Goal: Entertainment & Leisure: Consume media (video, audio)

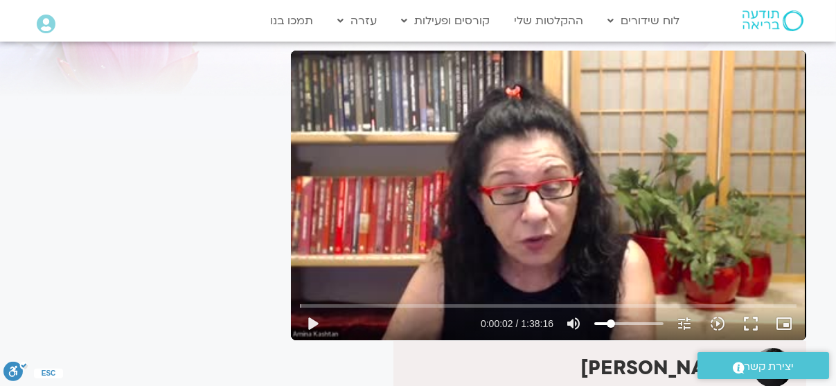
click at [504, 236] on div "Skip Ad 4:51 play_arrow 0:00:02 / 1:38:16 volume_up Mute tune Resolution Auto 2…" at bounding box center [549, 196] width 516 height 290
type input "5.085882"
type input "59.9090909090909"
type input "5.119102"
type input "60.6363636363636"
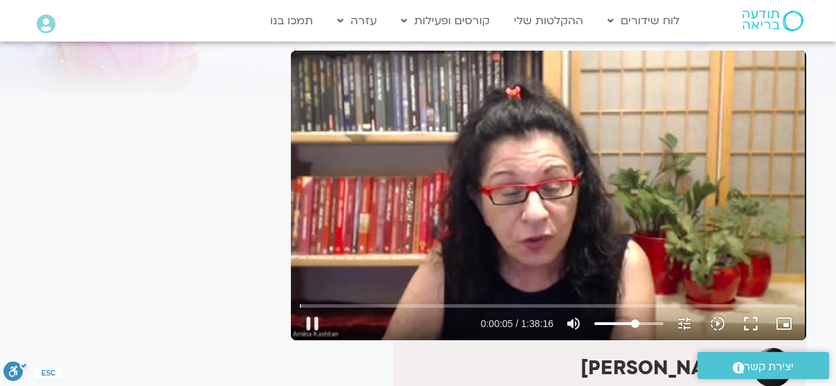
click at [635, 322] on input "Volume" at bounding box center [629, 323] width 69 height 8
type input "7.630783"
type input "69"
type input "7.665872"
type input "69.7272727272727"
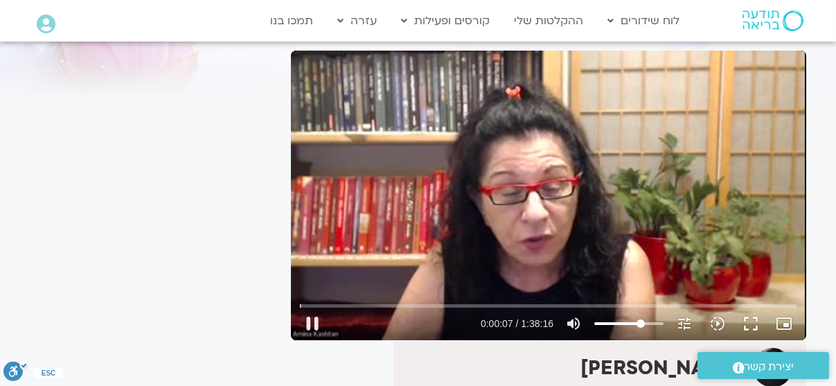
click at [641, 324] on input "Volume" at bounding box center [629, 323] width 69 height 8
click at [750, 318] on button "fullscreen" at bounding box center [751, 323] width 33 height 33
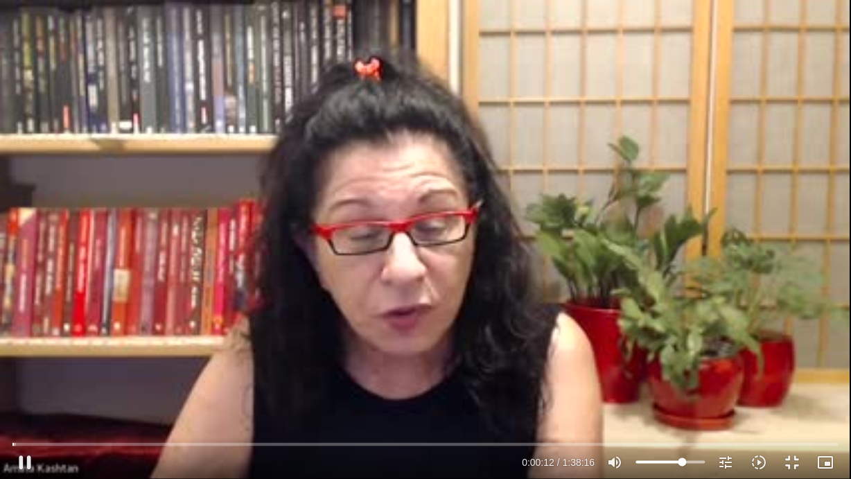
type input "12.280003"
type input "69.7840909090909"
type input "12.328125"
type input "70.5113636363636"
type input "12.347656"
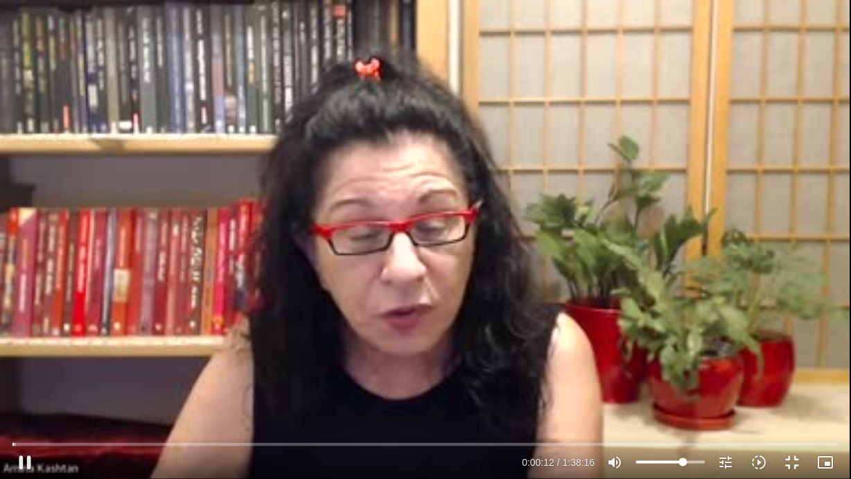
type input "71.2329545454545"
type input "12.394395"
type input "78.1477272727273"
type input "12.421582"
type input "92.6875"
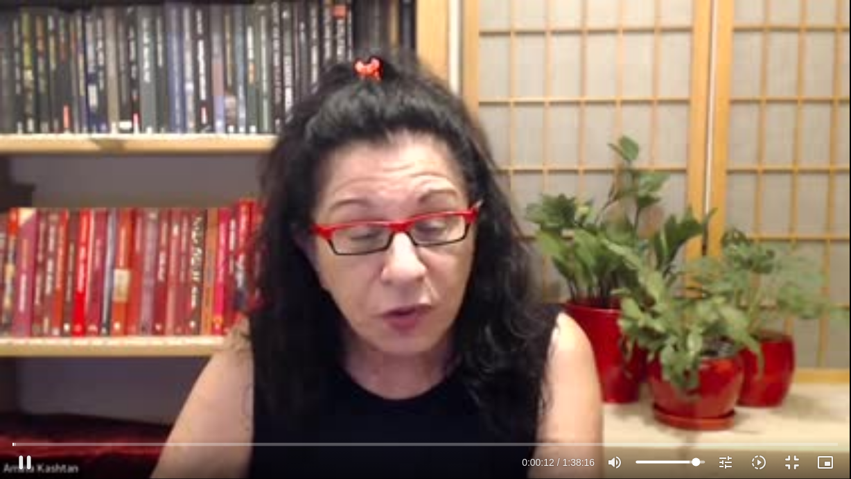
type input "12.463697"
type input "100"
type input "12.846028"
drag, startPoint x: 697, startPoint y: 463, endPoint x: 733, endPoint y: 462, distance: 35.4
type input "100"
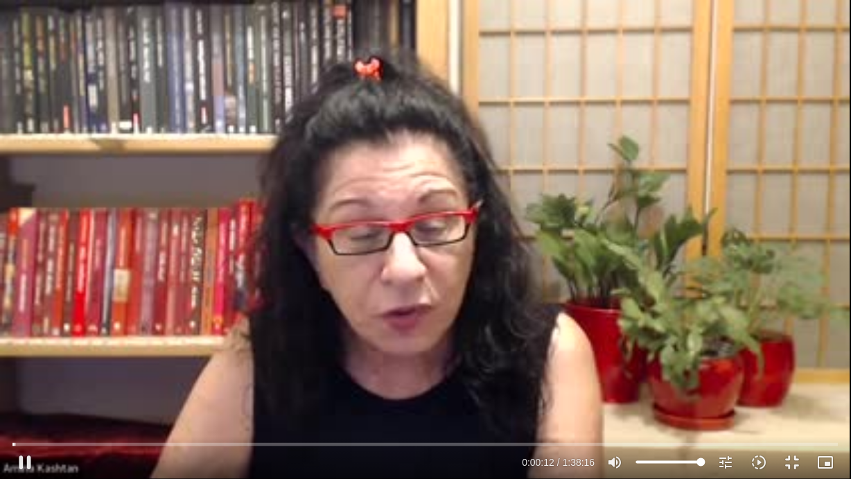
click at [705, 385] on input "Volume" at bounding box center [670, 462] width 69 height 8
click at [787, 385] on button "fullscreen_exit" at bounding box center [792, 462] width 33 height 33
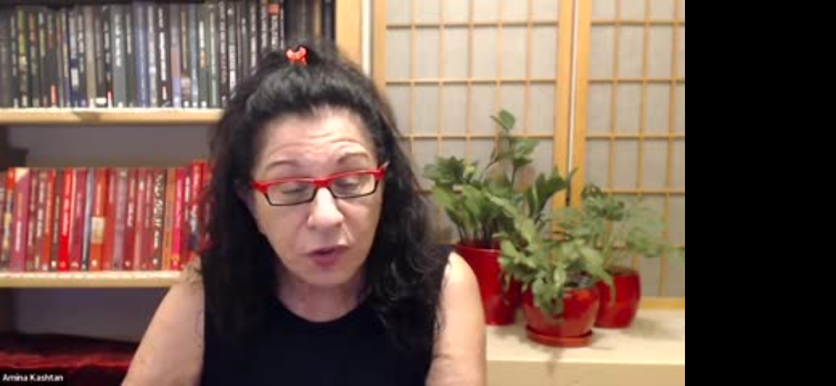
scroll to position [93, 0]
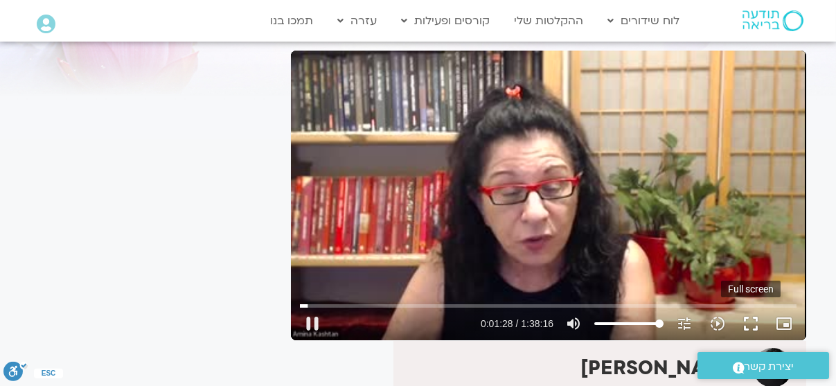
click at [757, 326] on button "fullscreen" at bounding box center [751, 323] width 33 height 33
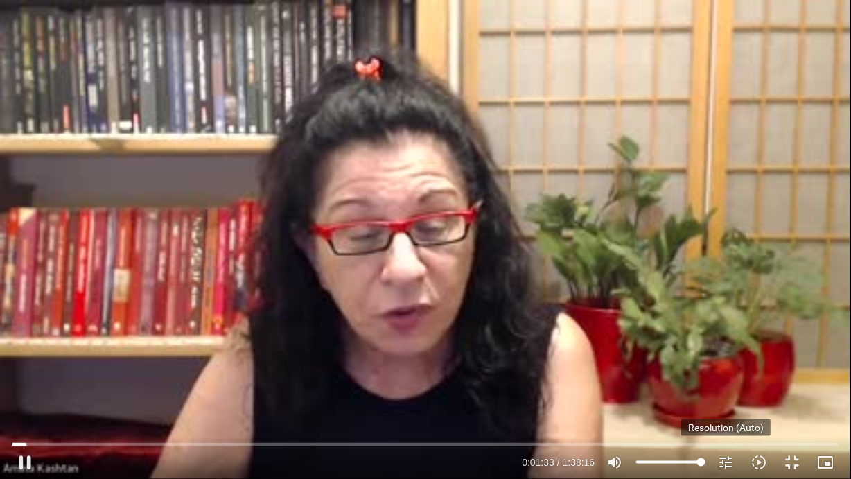
click at [729, 385] on icon "tune" at bounding box center [726, 462] width 17 height 17
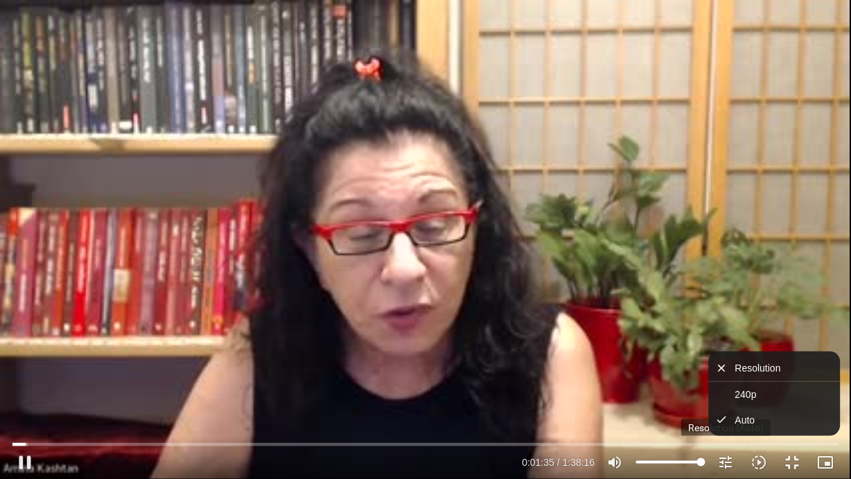
click at [729, 385] on icon "tune" at bounding box center [726, 462] width 17 height 17
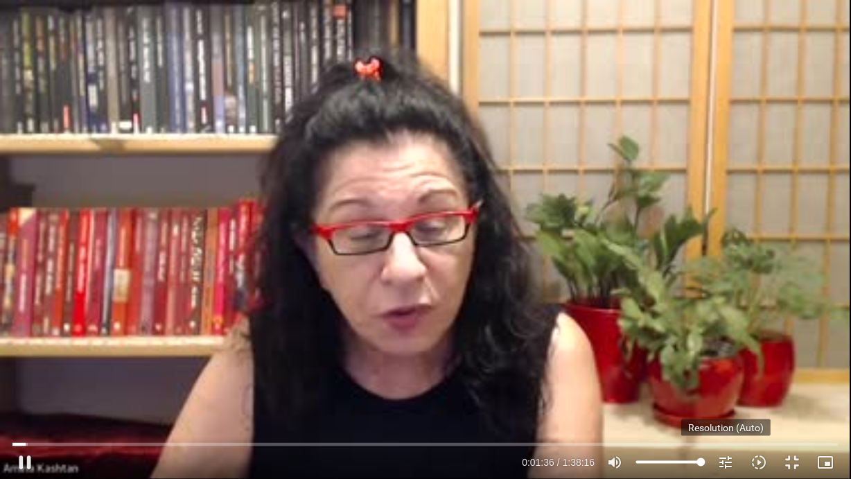
click at [730, 385] on icon "tune" at bounding box center [726, 462] width 17 height 17
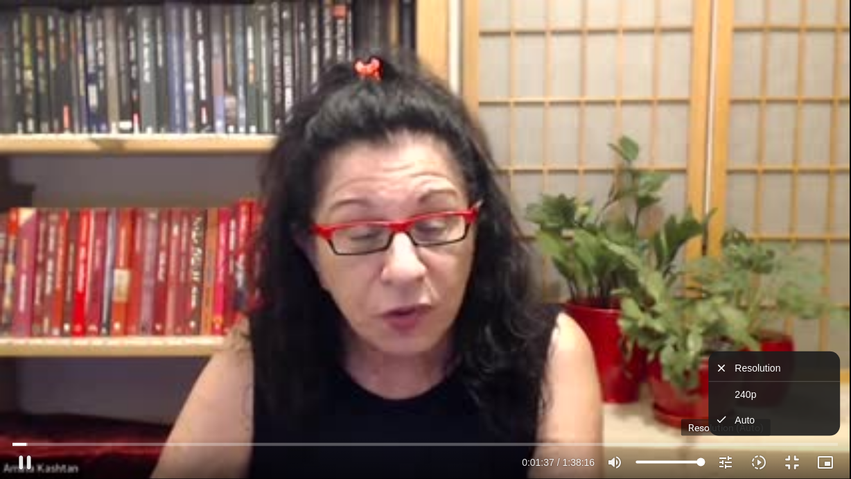
click at [730, 385] on icon "tune" at bounding box center [726, 462] width 17 height 17
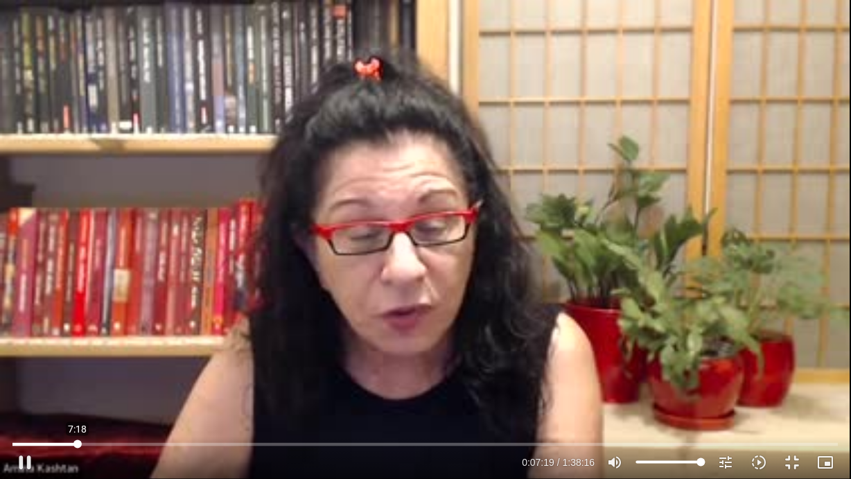
click at [78, 385] on input "Seek" at bounding box center [424, 444] width 825 height 8
click at [155, 385] on input "Seek" at bounding box center [424, 444] width 825 height 8
click at [413, 385] on input "Seek" at bounding box center [424, 444] width 825 height 8
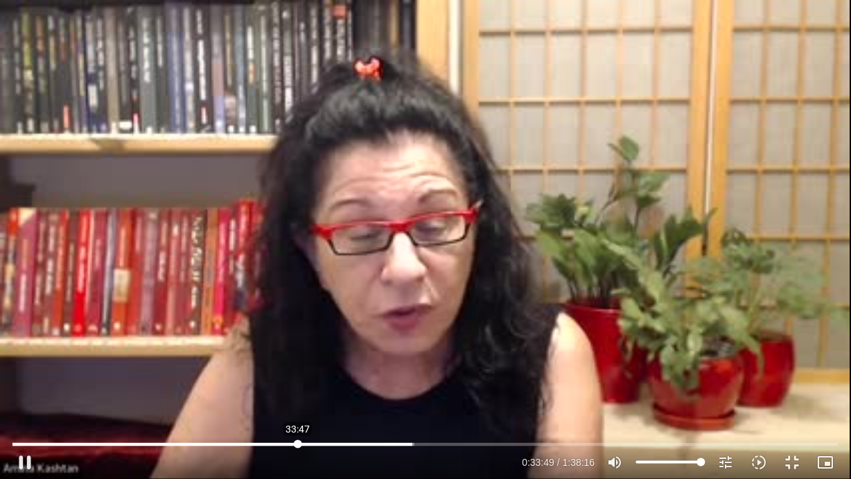
click at [298, 385] on input "Seek" at bounding box center [424, 444] width 825 height 8
click at [766, 385] on icon "slow_motion_video" at bounding box center [759, 462] width 17 height 17
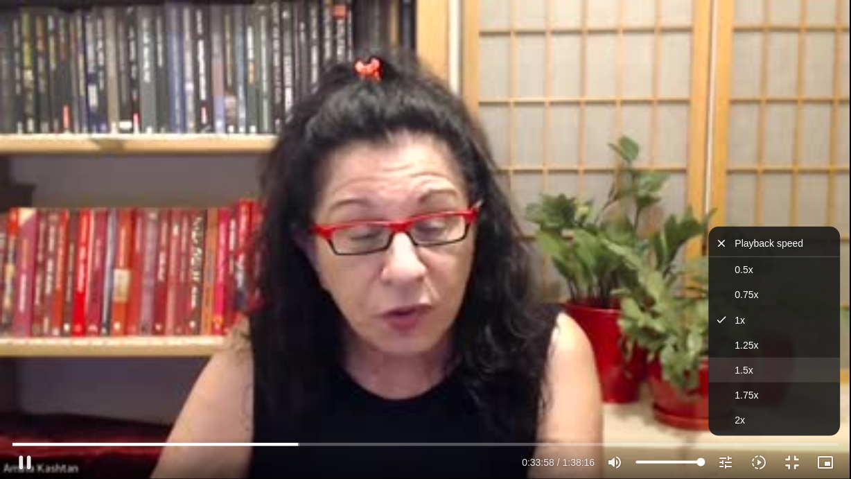
click at [762, 369] on button "1.5x" at bounding box center [775, 370] width 132 height 25
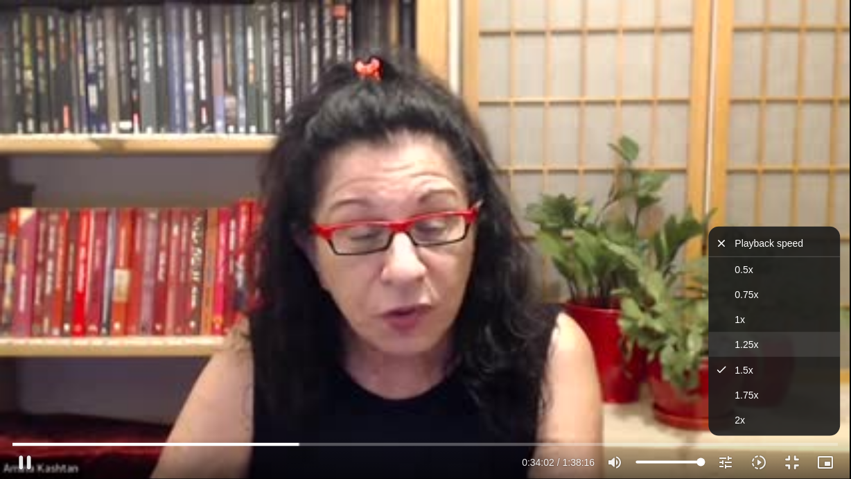
click at [737, 345] on span "1.25x" at bounding box center [747, 344] width 24 height 11
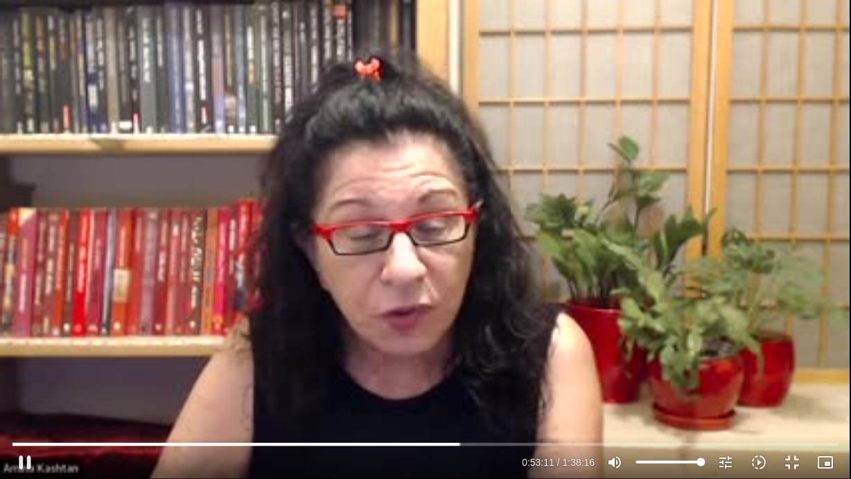
click at [568, 356] on div "Skip Ad 1:30:30 pause 0:53:11 / 1:38:16 volume_up Mute tune Resolution Auto 240…" at bounding box center [425, 239] width 851 height 479
click at [550, 385] on div "Skip Ad 1:30:30 play_arrow 0:53:11 / 1:38:16 volume_up Mute tune Resolution Aut…" at bounding box center [425, 456] width 834 height 45
click at [549, 385] on input "Seek" at bounding box center [424, 444] width 825 height 8
click at [552, 385] on div "Skip Ad 1:03:56 play_arrow 1:03:57 / 1:38:16 volume_up Mute tune Resolution Aut…" at bounding box center [425, 239] width 851 height 479
click at [615, 385] on div "Skip Ad 1:03:56 pause 1:09:28 / 1:38:16 volume_up Mute tune Resolution Auto 240…" at bounding box center [425, 456] width 834 height 45
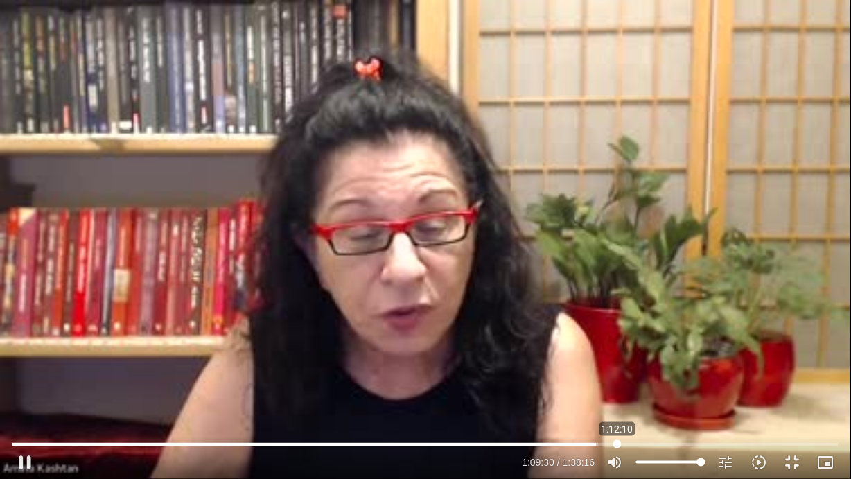
click at [617, 385] on input "Seek" at bounding box center [424, 444] width 825 height 8
click at [669, 385] on input "Seek" at bounding box center [424, 444] width 825 height 8
drag, startPoint x: 702, startPoint y: 463, endPoint x: 715, endPoint y: 463, distance: 13.2
click at [705, 385] on input "Volume" at bounding box center [670, 462] width 69 height 8
click at [715, 385] on input "Seek" at bounding box center [424, 444] width 825 height 8
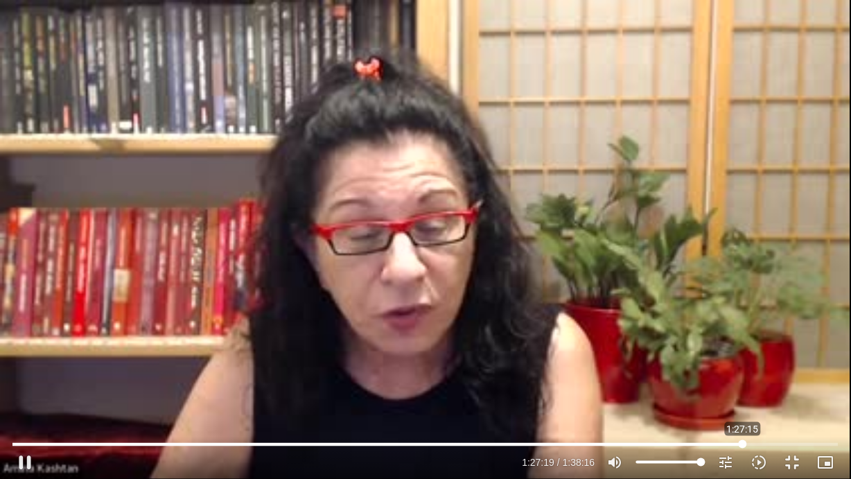
click at [743, 385] on input "Seek" at bounding box center [424, 444] width 825 height 8
click at [786, 385] on button "fullscreen_exit" at bounding box center [792, 462] width 33 height 33
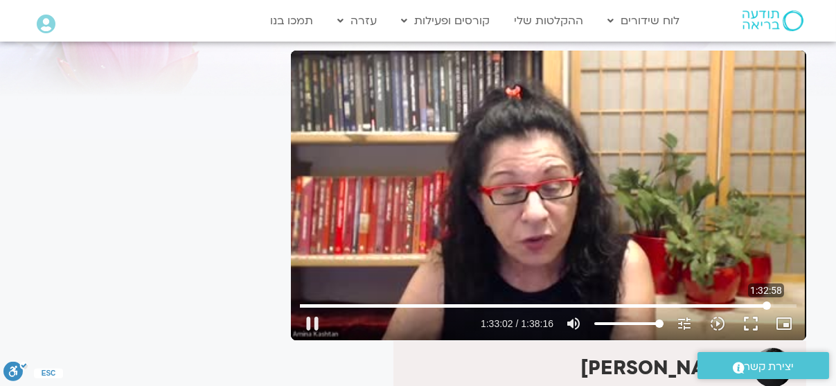
click at [766, 306] on input "Seek" at bounding box center [548, 305] width 497 height 8
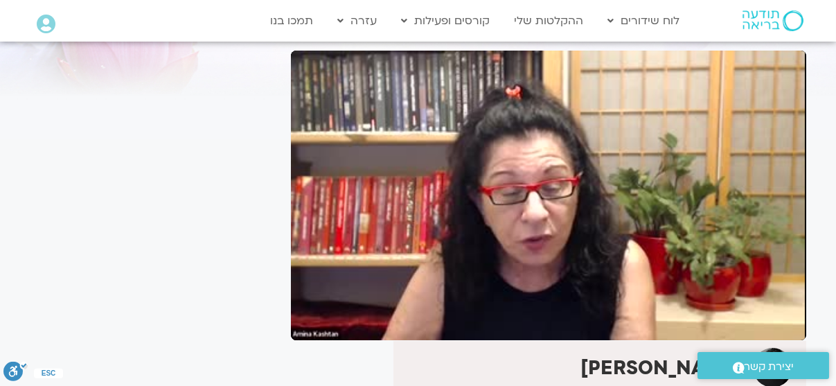
type input "5884.798142"
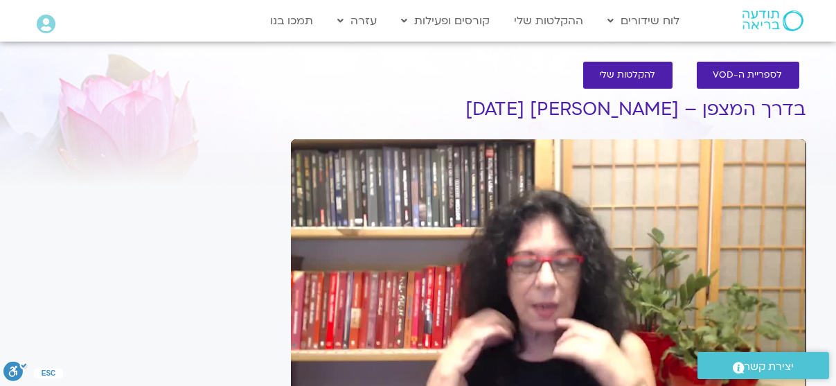
click at [599, 225] on div "Skip Ad play_arrow 0:00:00 / 1:42:01 volume_up Mute tune Resolution Auto 480p s…" at bounding box center [549, 284] width 516 height 290
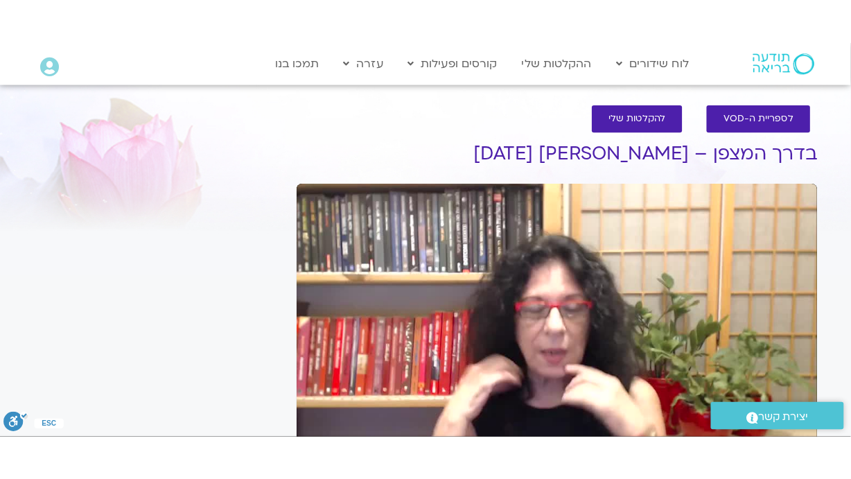
scroll to position [96, 0]
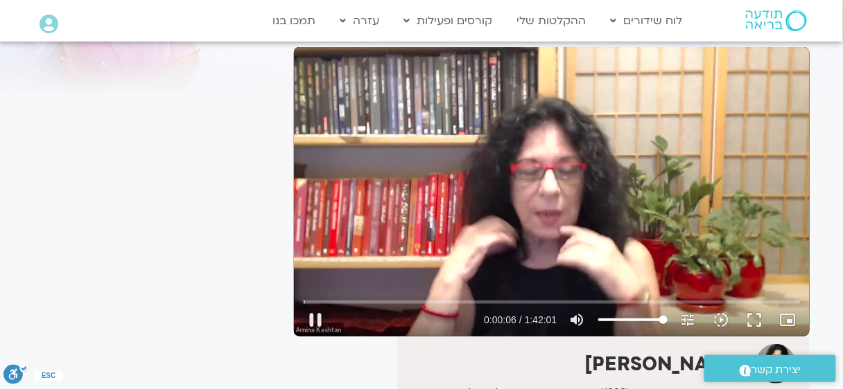
drag, startPoint x: 757, startPoint y: 315, endPoint x: 760, endPoint y: 380, distance: 65.2
click at [758, 315] on button "fullscreen" at bounding box center [754, 320] width 33 height 33
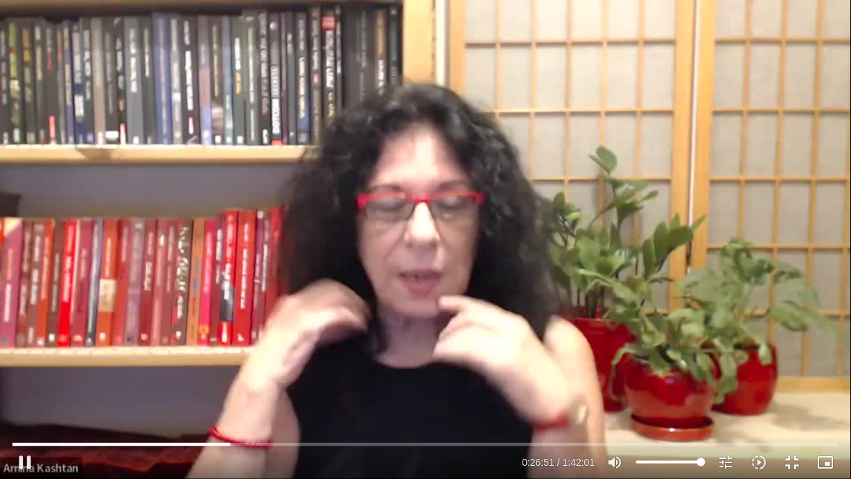
click at [506, 269] on div "Skip Ad 2:19 pause 0:26:51 / 1:42:01 volume_up Mute tune Resolution Auto 480p s…" at bounding box center [425, 239] width 851 height 479
type input "1611.528117"
